Goal: Manage account settings

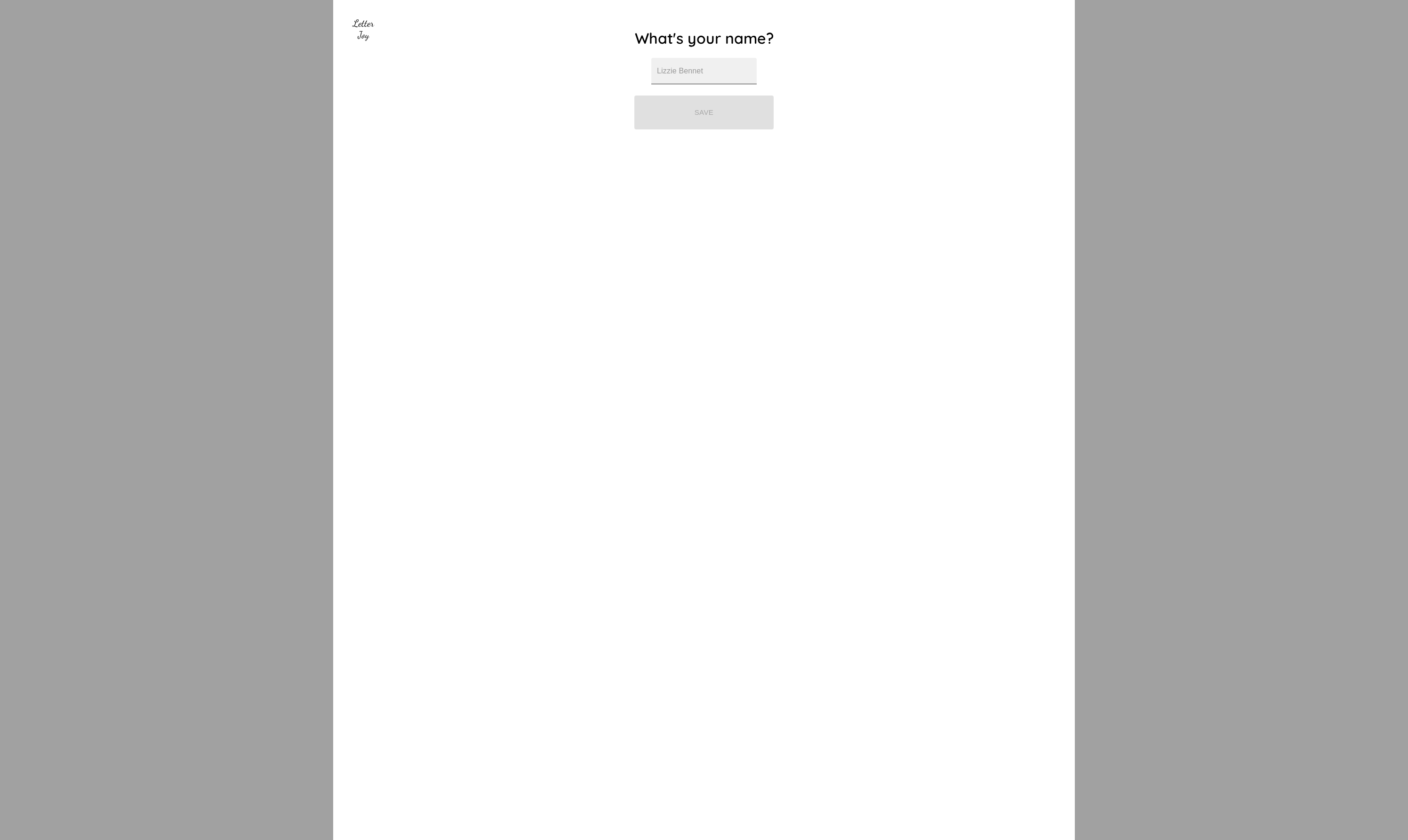
click at [684, 77] on input "text" at bounding box center [704, 71] width 105 height 26
type input "Dave"
click at [706, 117] on button "Save" at bounding box center [704, 113] width 139 height 34
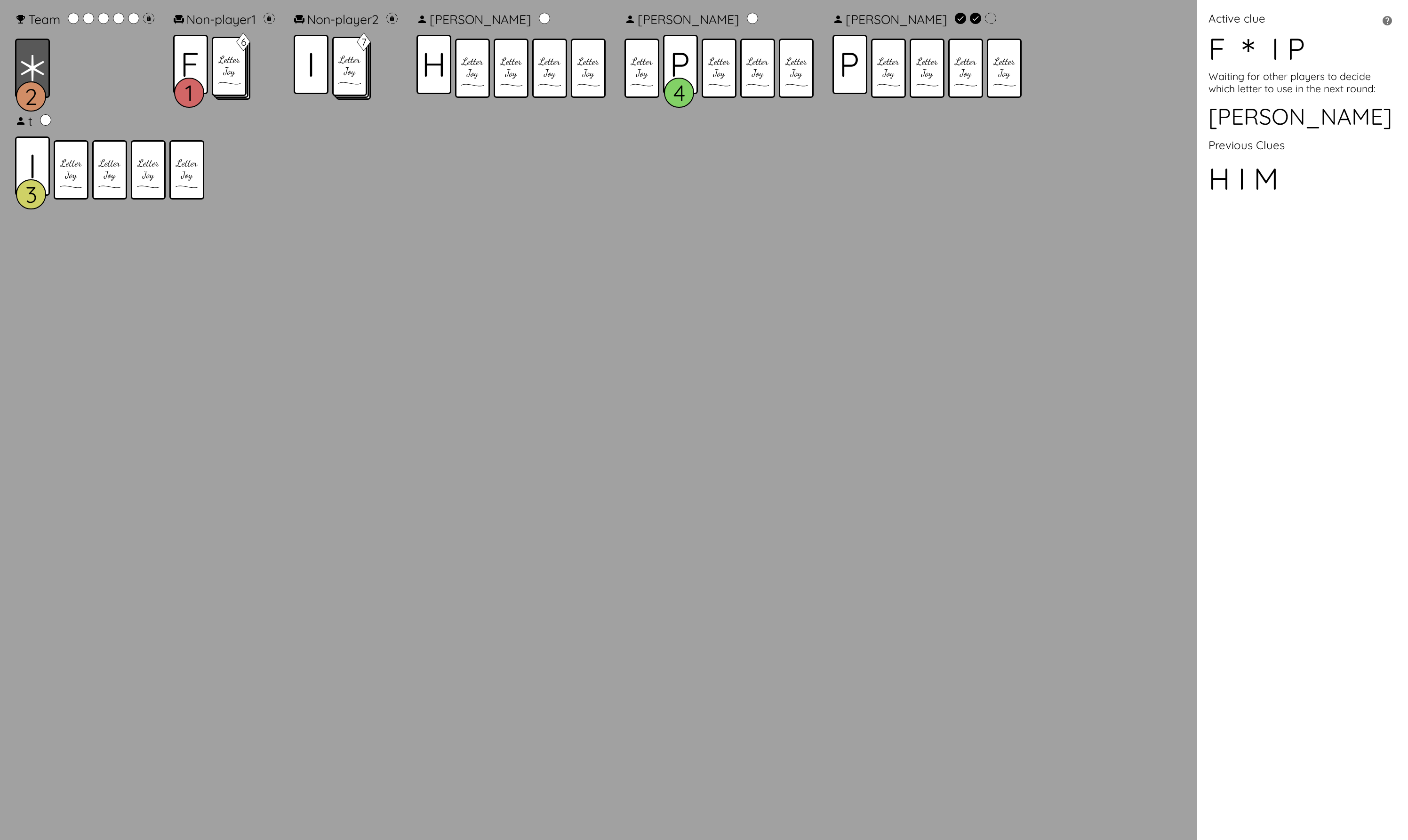
click at [296, 180] on div "Team 2 Non-player 1 1 6 Non-player 2 7 Lucas Carol 4 Richard t 3" at bounding box center [599, 420] width 1182 height 825
